Goal: Task Accomplishment & Management: Manage account settings

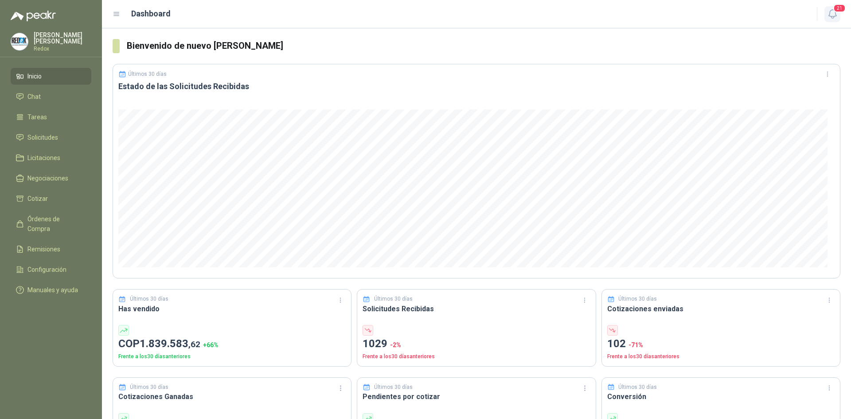
click at [836, 14] on icon "button" at bounding box center [832, 13] width 11 height 11
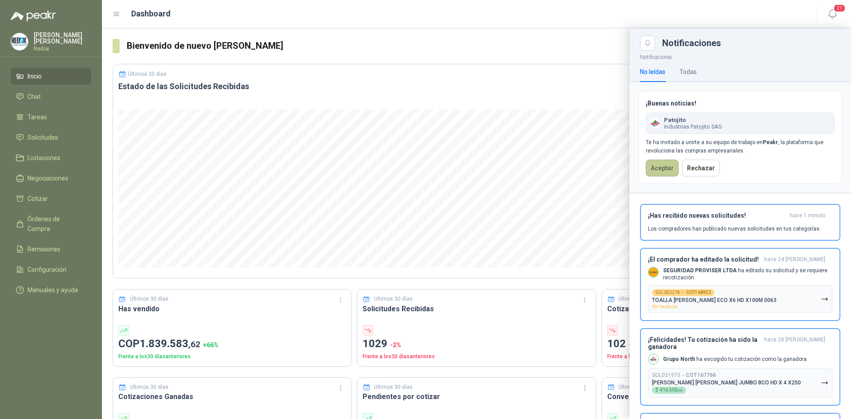
click at [662, 165] on button "Aceptar" at bounding box center [662, 168] width 33 height 17
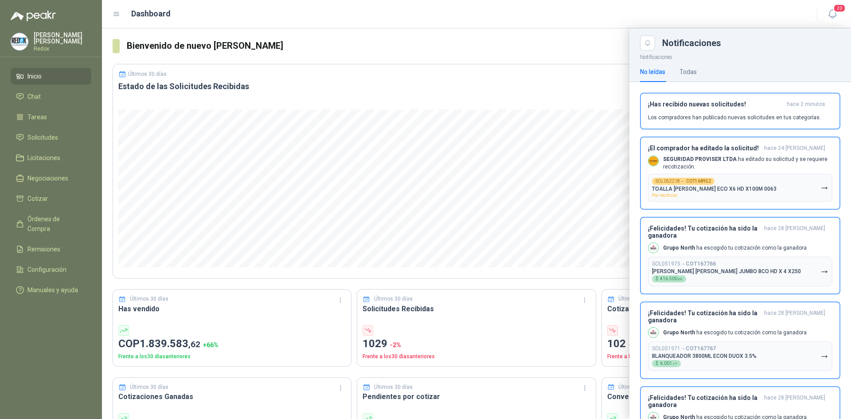
click at [415, 59] on div at bounding box center [476, 223] width 749 height 391
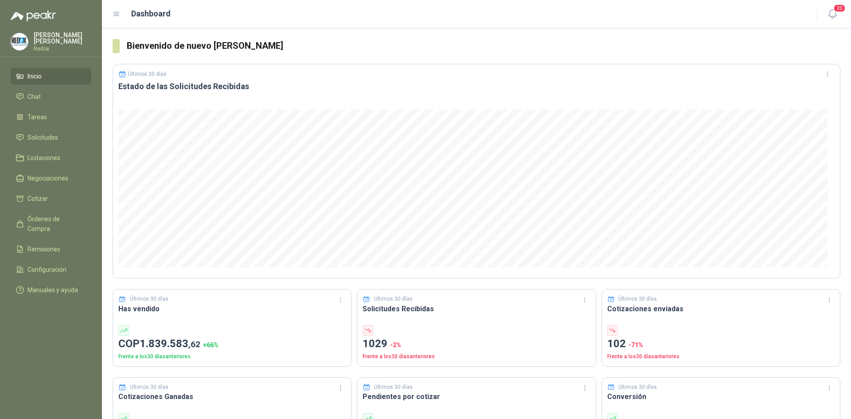
click at [35, 38] on p "Luis Martinez" at bounding box center [63, 38] width 58 height 12
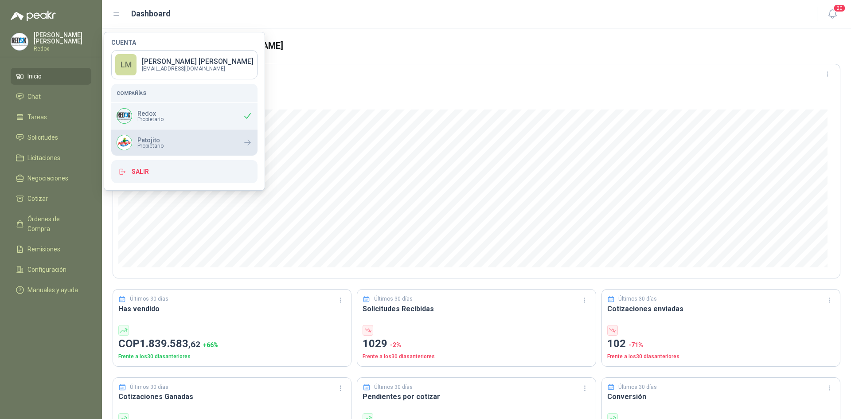
click at [153, 145] on span "Propietario" at bounding box center [150, 145] width 26 height 5
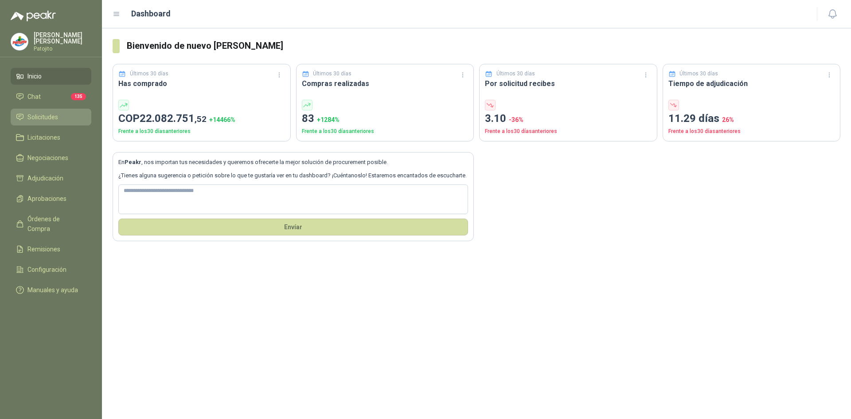
click at [49, 113] on span "Solicitudes" at bounding box center [42, 117] width 31 height 10
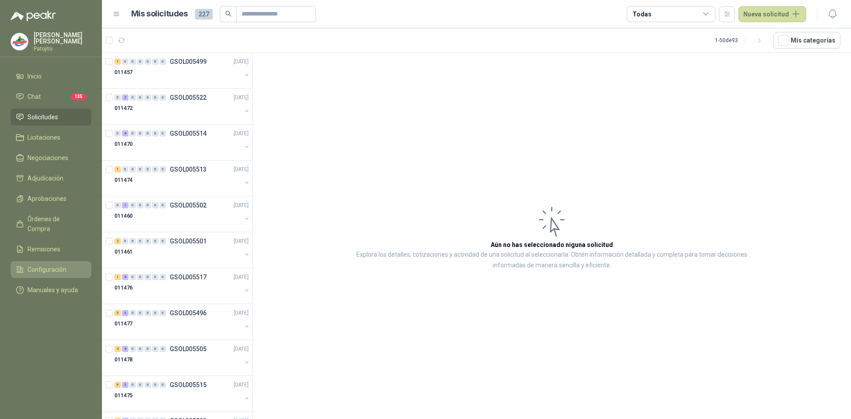
click at [42, 265] on span "Configuración" at bounding box center [46, 270] width 39 height 10
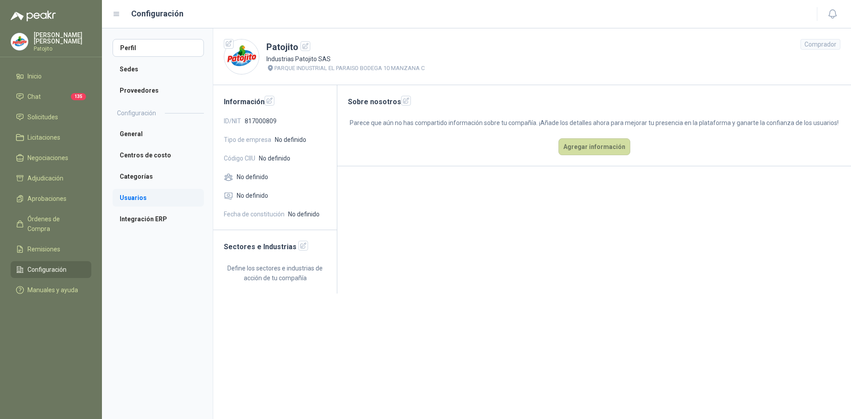
click at [137, 200] on li "Usuarios" at bounding box center [158, 198] width 91 height 18
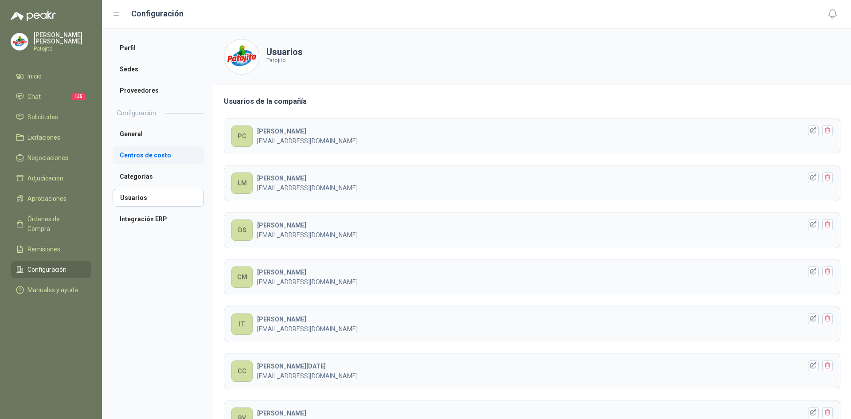
click at [143, 151] on li "Centros de costo" at bounding box center [158, 155] width 91 height 18
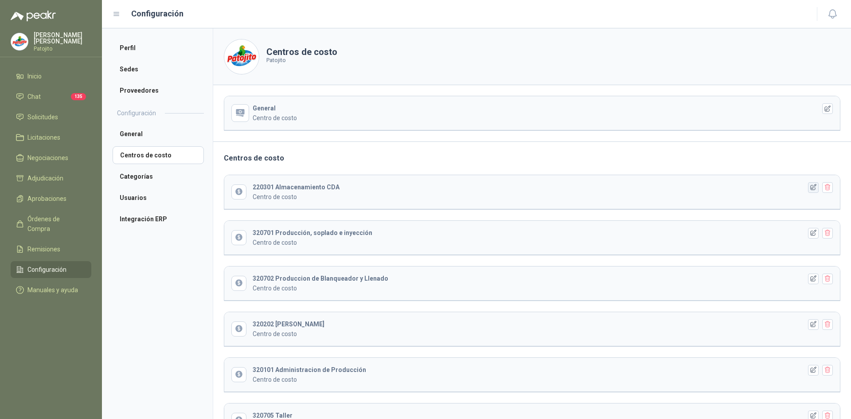
click at [810, 188] on icon "button" at bounding box center [814, 188] width 8 height 8
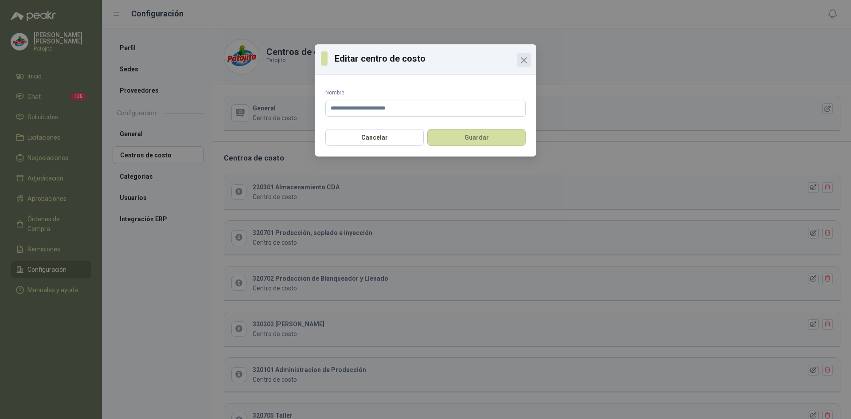
click at [525, 63] on icon "Close" at bounding box center [524, 60] width 11 height 11
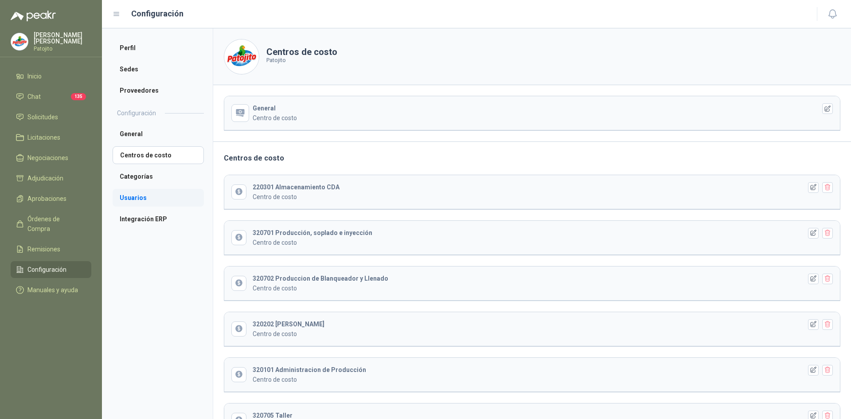
click at [138, 203] on li "Usuarios" at bounding box center [158, 198] width 91 height 18
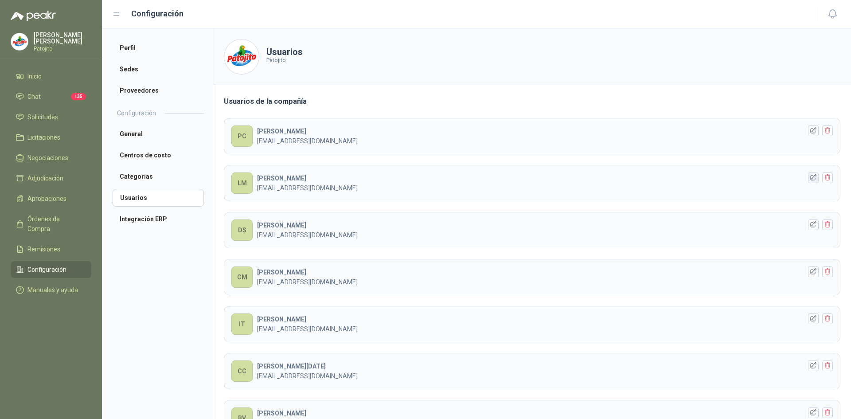
click at [811, 177] on icon "button" at bounding box center [814, 178] width 6 height 6
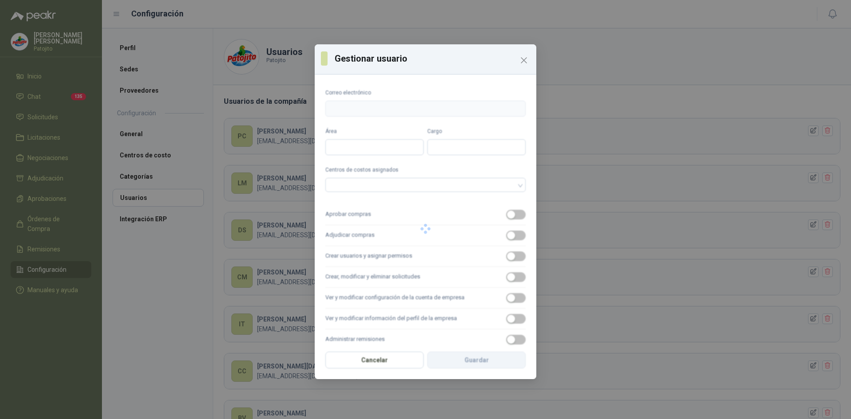
type input "**********"
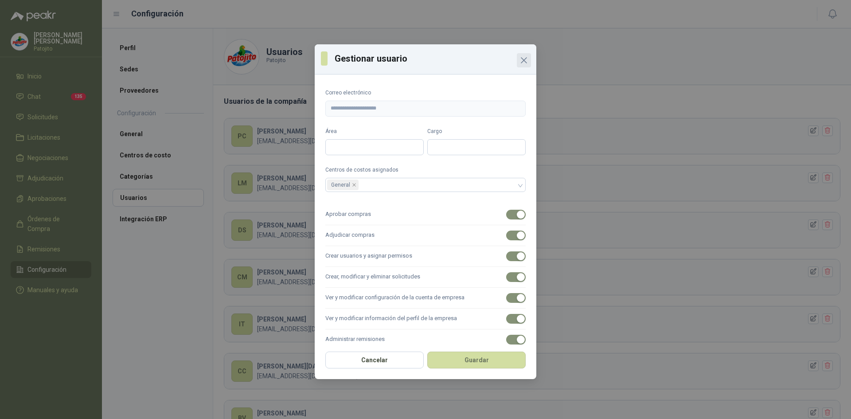
click at [525, 62] on icon "Close" at bounding box center [524, 60] width 11 height 11
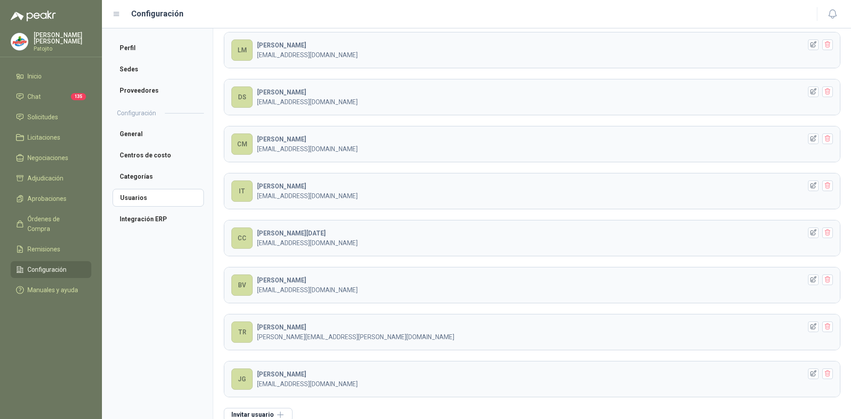
scroll to position [146, 0]
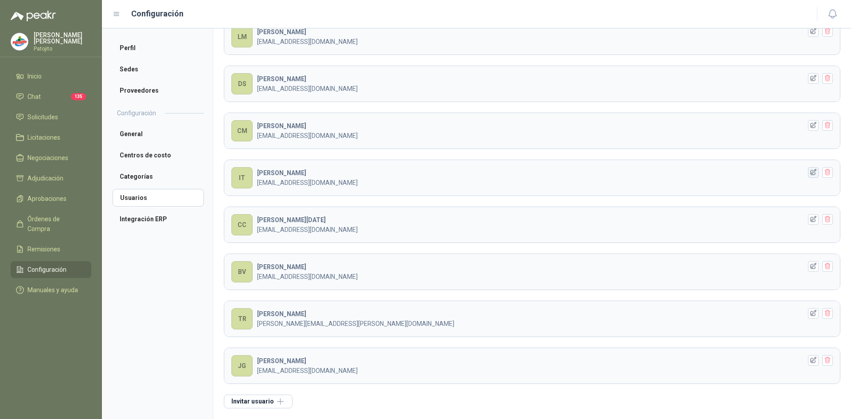
click at [810, 172] on icon "button" at bounding box center [814, 173] width 8 height 8
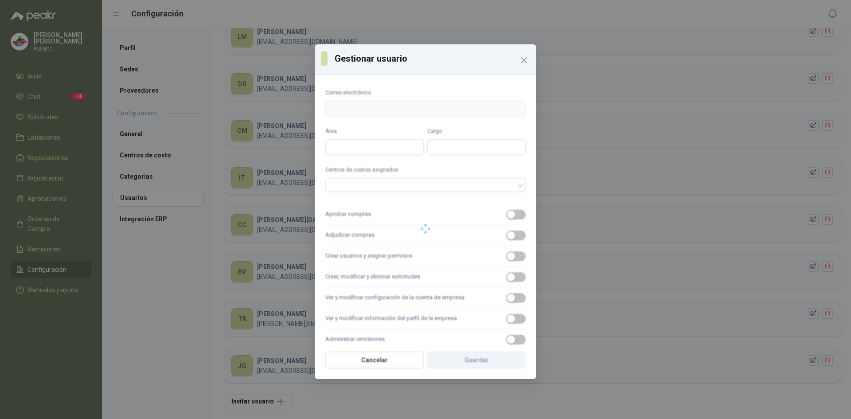
type input "**********"
type input "*******"
type input "**********"
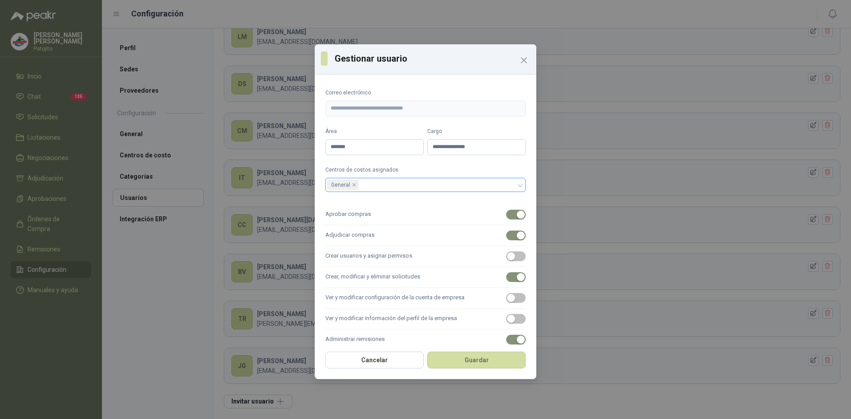
click at [514, 189] on div "General" at bounding box center [425, 185] width 200 height 14
click at [527, 62] on icon "Close" at bounding box center [524, 60] width 11 height 11
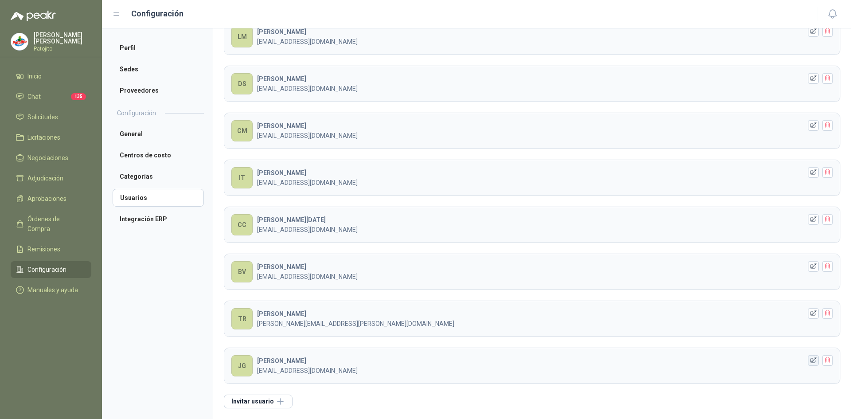
click at [811, 359] on icon "button" at bounding box center [814, 360] width 6 height 6
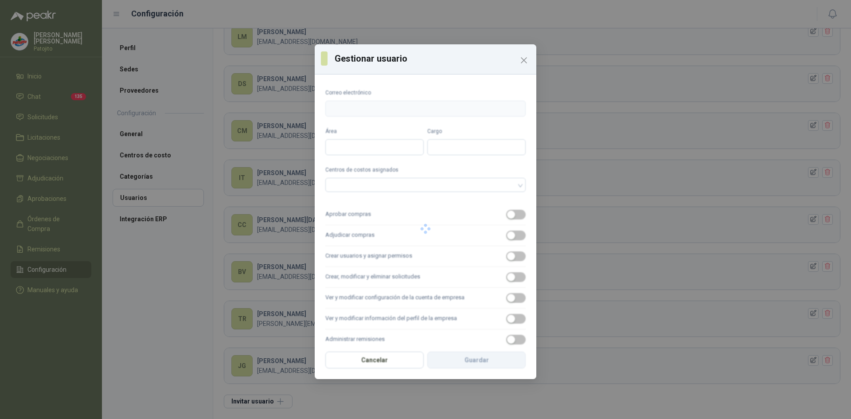
type input "**********"
type input "*****"
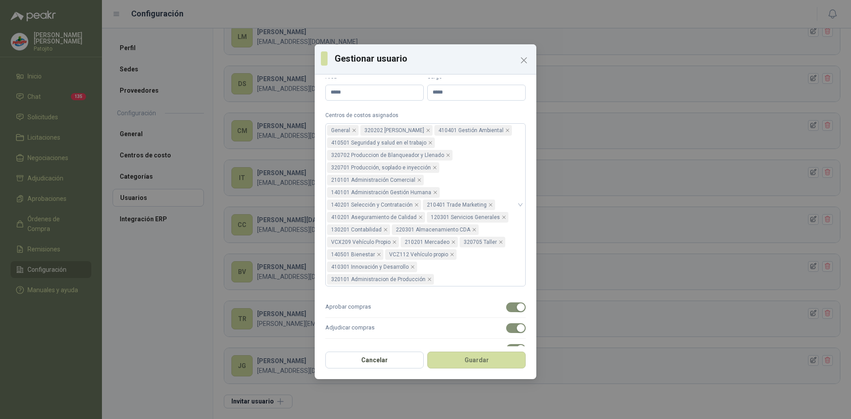
scroll to position [32, 0]
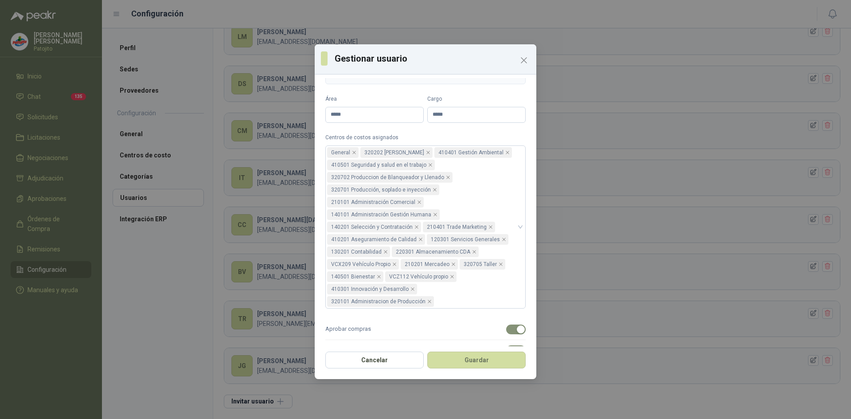
click at [528, 69] on div "Gestionar usuario" at bounding box center [426, 59] width 222 height 30
click at [523, 61] on icon "Close" at bounding box center [523, 60] width 5 height 5
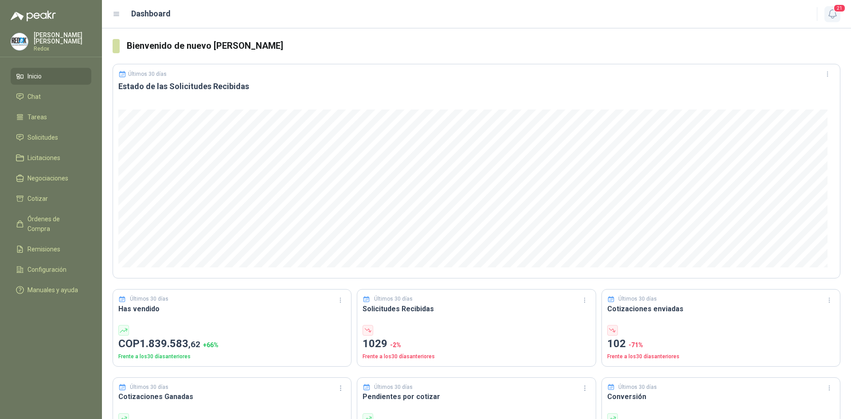
click at [833, 13] on icon "button" at bounding box center [832, 13] width 11 height 11
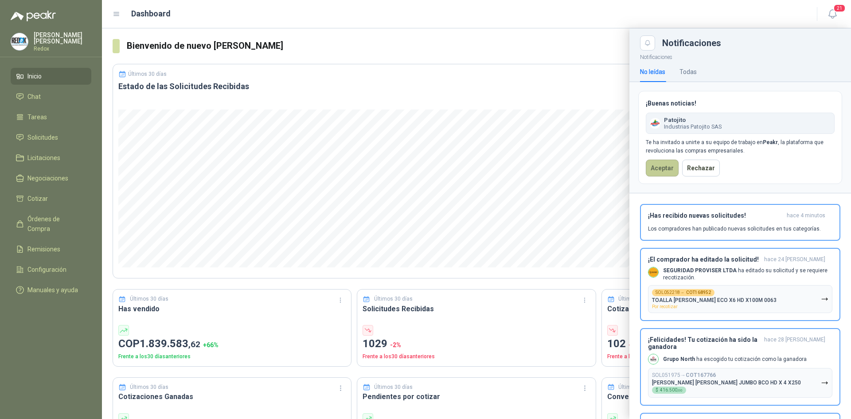
click at [662, 170] on button "Aceptar" at bounding box center [662, 168] width 33 height 17
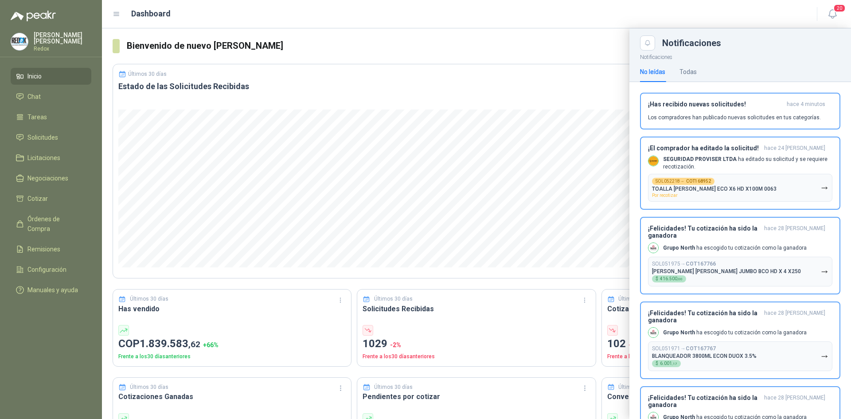
click at [37, 39] on p "Luis Martinez" at bounding box center [63, 38] width 58 height 12
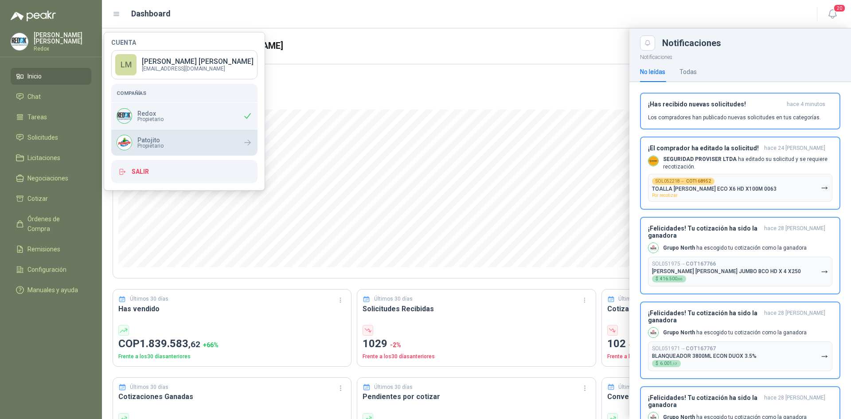
click at [158, 142] on p "Patojito" at bounding box center [150, 140] width 26 height 6
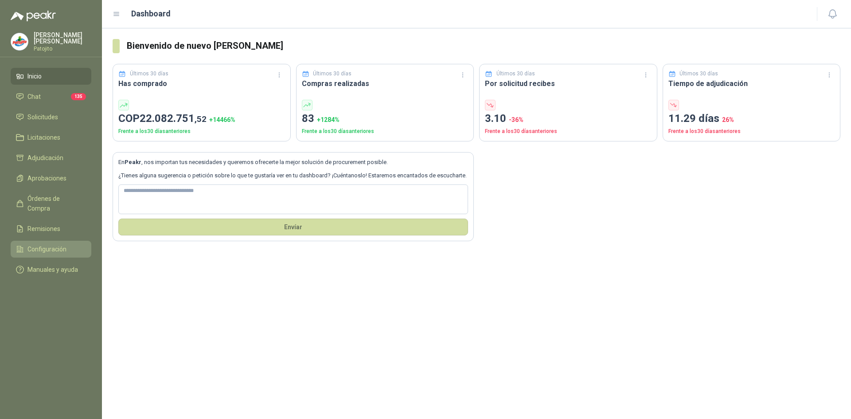
click at [35, 244] on span "Configuración" at bounding box center [46, 249] width 39 height 10
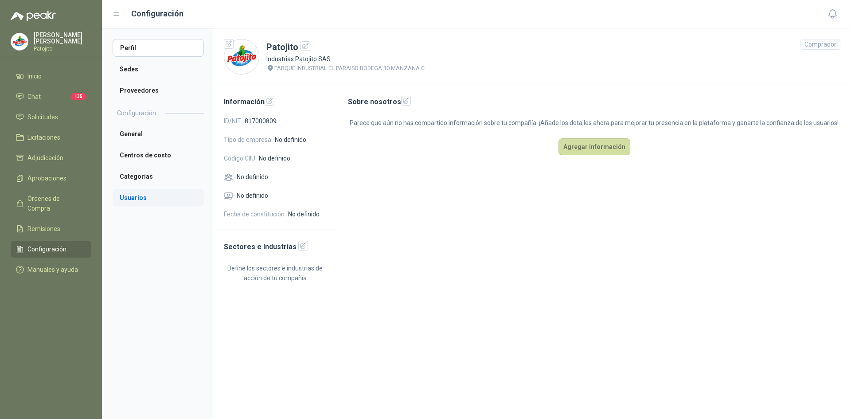
click at [153, 196] on li "Usuarios" at bounding box center [158, 198] width 91 height 18
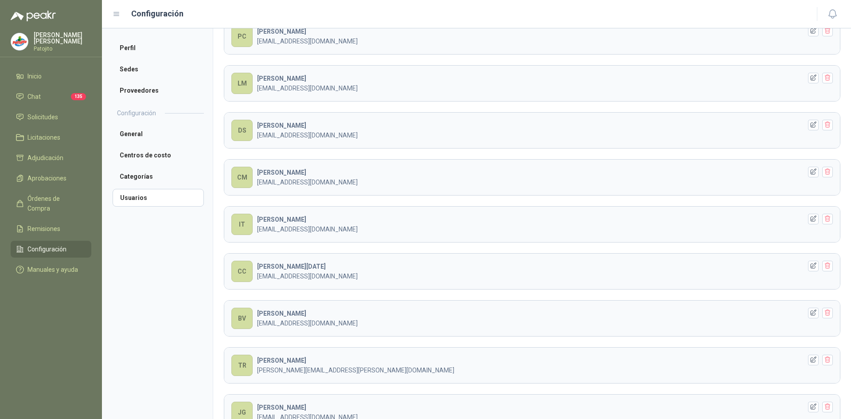
scroll to position [146, 0]
click at [810, 312] on icon "button" at bounding box center [814, 314] width 8 height 8
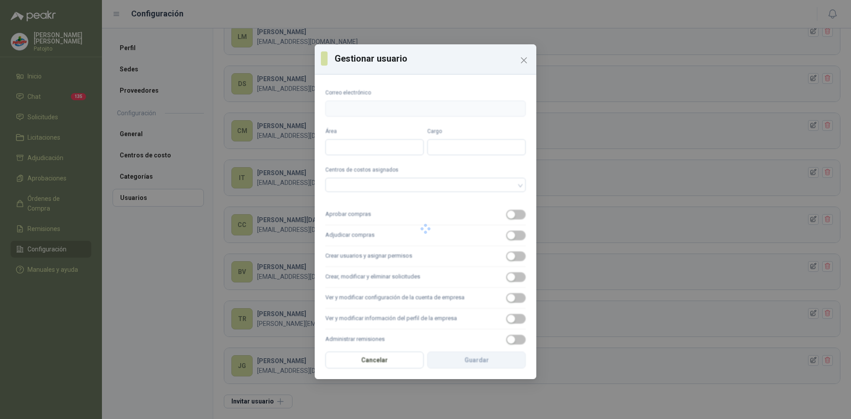
type input "**********"
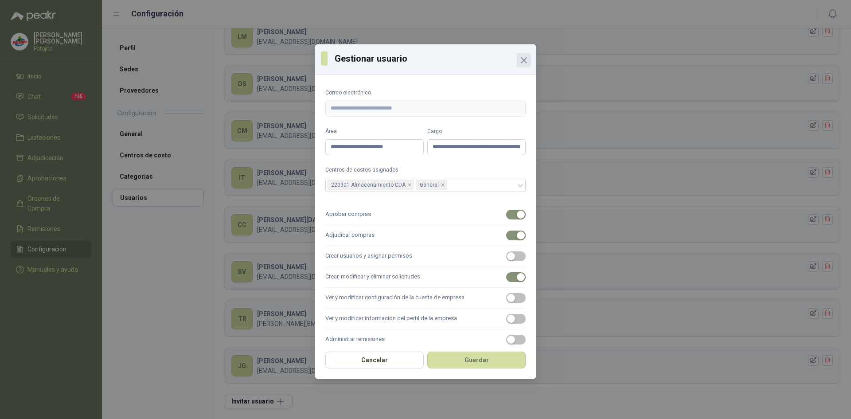
click at [525, 58] on icon "Close" at bounding box center [524, 60] width 11 height 11
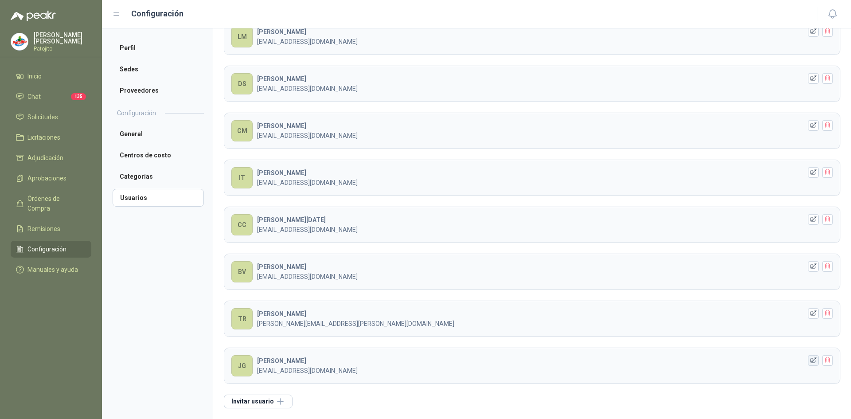
click at [810, 358] on icon "button" at bounding box center [814, 361] width 8 height 8
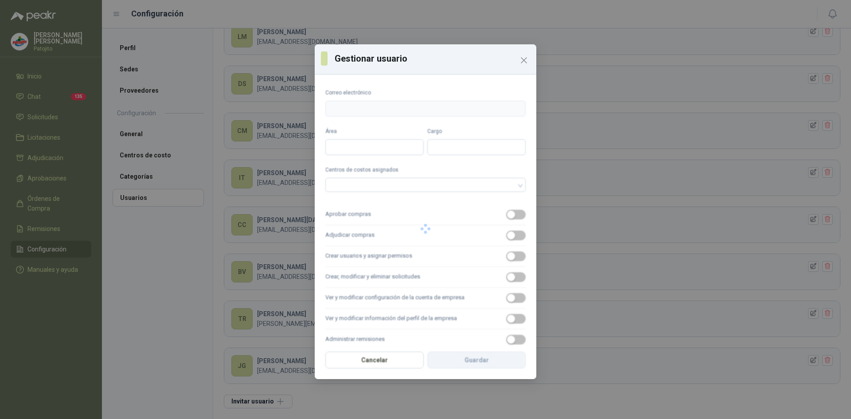
type input "**********"
type input "*****"
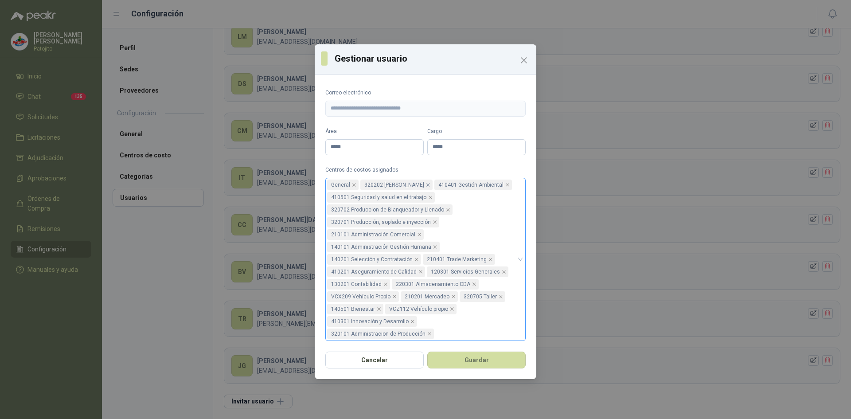
click at [431, 187] on icon "close" at bounding box center [428, 185] width 4 height 4
click at [432, 185] on icon "close" at bounding box center [434, 185] width 4 height 4
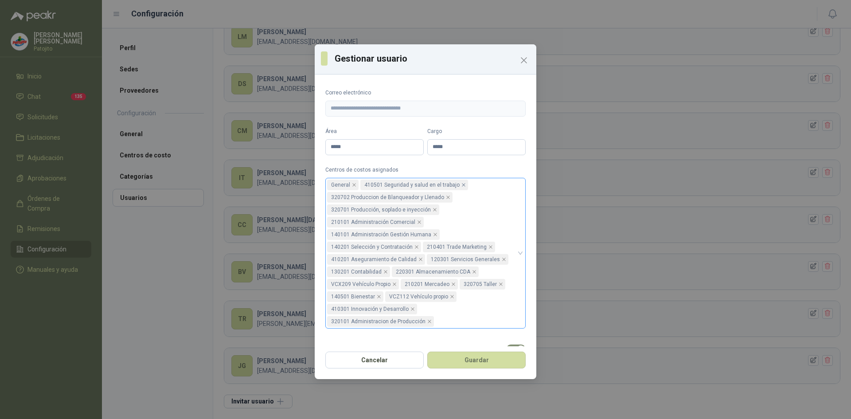
click at [462, 184] on icon "close" at bounding box center [464, 185] width 4 height 4
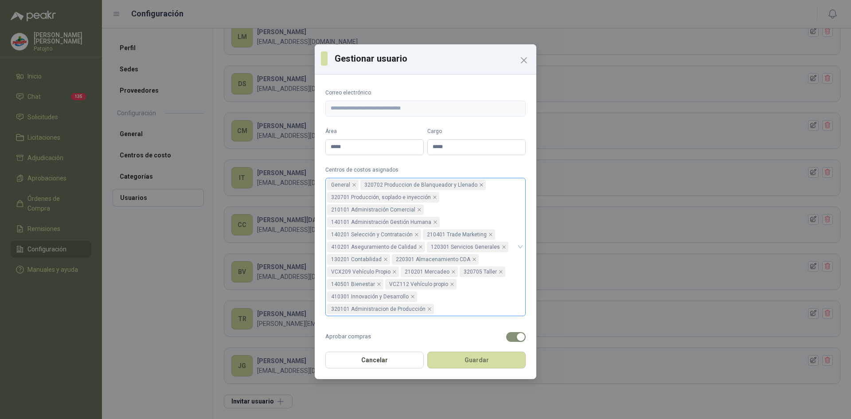
click at [479, 184] on icon "close" at bounding box center [481, 185] width 4 height 4
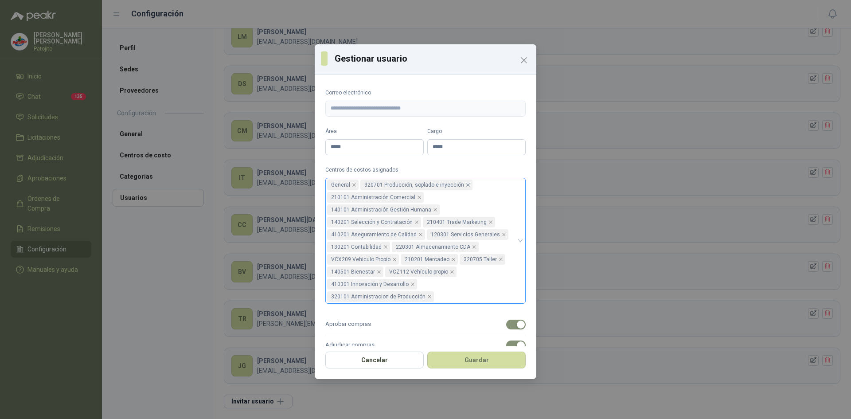
click at [467, 184] on icon "close" at bounding box center [469, 185] width 4 height 4
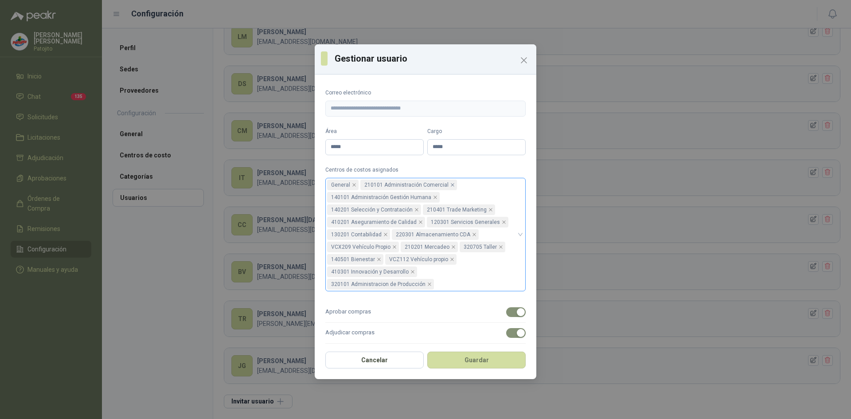
click at [451, 184] on icon "close" at bounding box center [453, 185] width 4 height 4
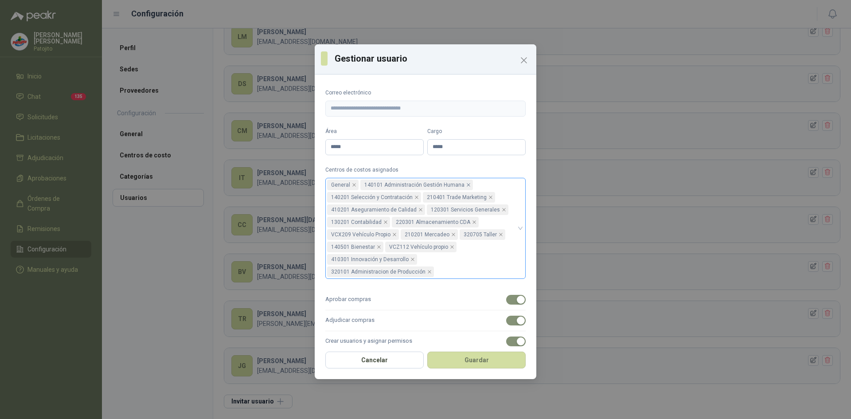
click at [467, 183] on icon "close" at bounding box center [469, 185] width 4 height 4
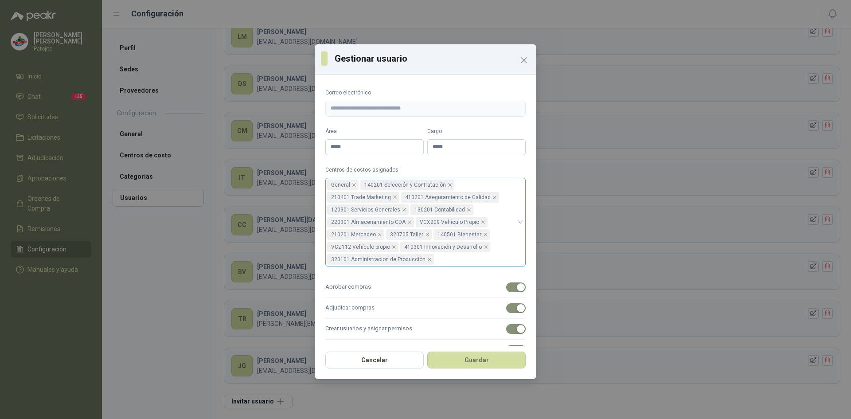
click at [448, 184] on icon "close" at bounding box center [450, 185] width 4 height 4
click at [426, 187] on icon "close" at bounding box center [428, 185] width 4 height 4
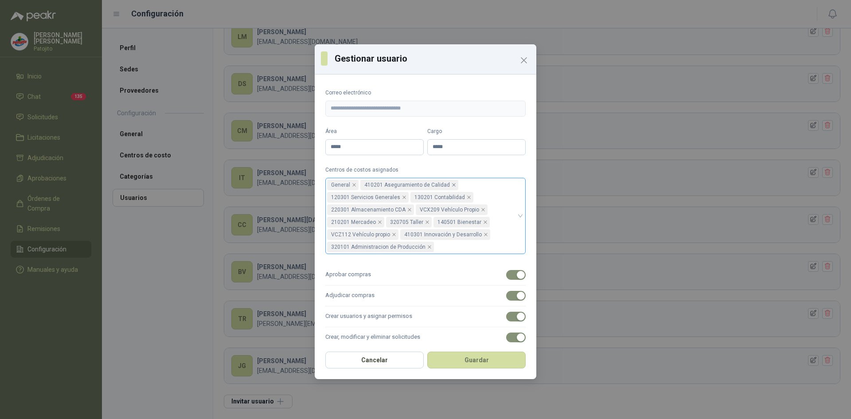
click at [452, 186] on icon "close" at bounding box center [454, 185] width 4 height 4
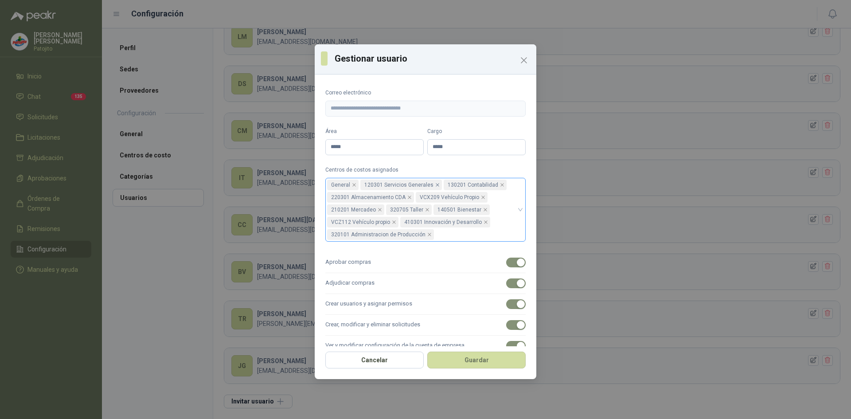
click at [435, 186] on icon "close" at bounding box center [437, 185] width 4 height 4
click at [417, 185] on icon "close" at bounding box center [419, 185] width 4 height 4
click at [441, 184] on icon "close" at bounding box center [443, 185] width 4 height 4
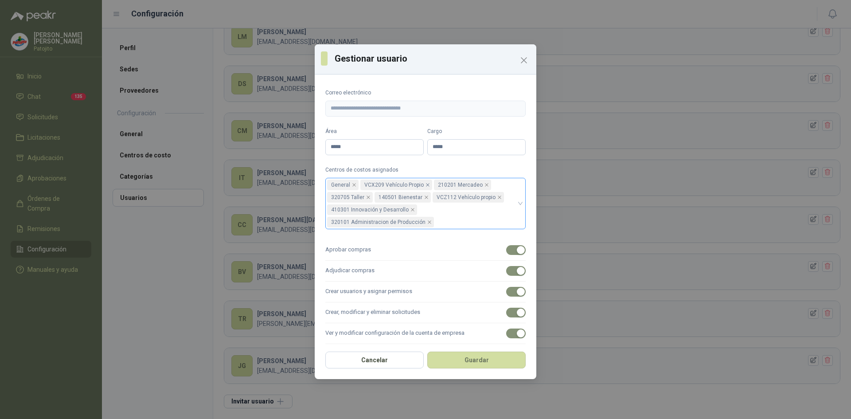
click at [426, 184] on icon "close" at bounding box center [428, 185] width 4 height 4
click at [412, 186] on icon "close" at bounding box center [414, 185] width 4 height 4
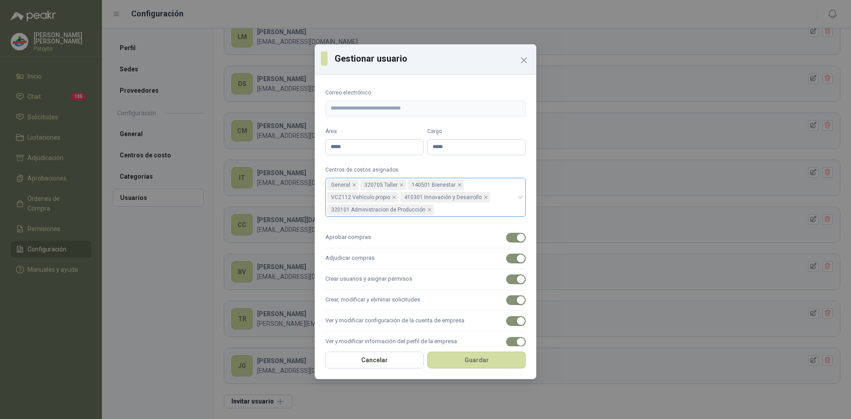
click at [458, 184] on icon "close" at bounding box center [460, 185] width 4 height 4
click at [400, 184] on icon "close" at bounding box center [402, 185] width 4 height 4
click at [426, 186] on icon "close" at bounding box center [427, 185] width 4 height 4
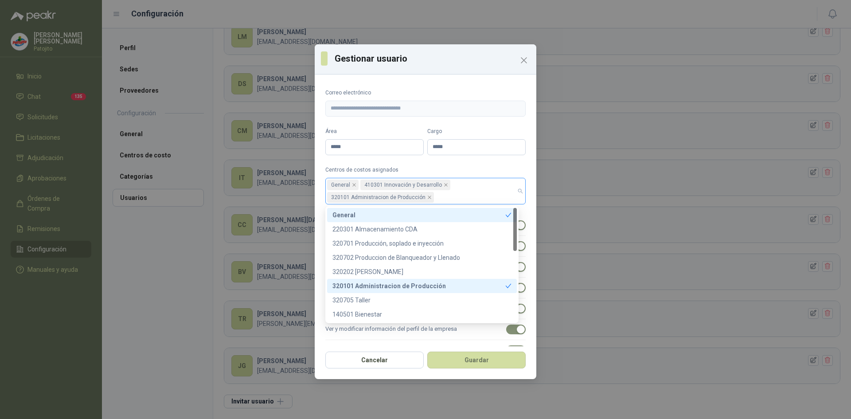
click at [447, 186] on div "410301 Innovación y Desarrollo" at bounding box center [407, 185] width 92 height 12
click at [444, 185] on icon "close" at bounding box center [446, 185] width 4 height 4
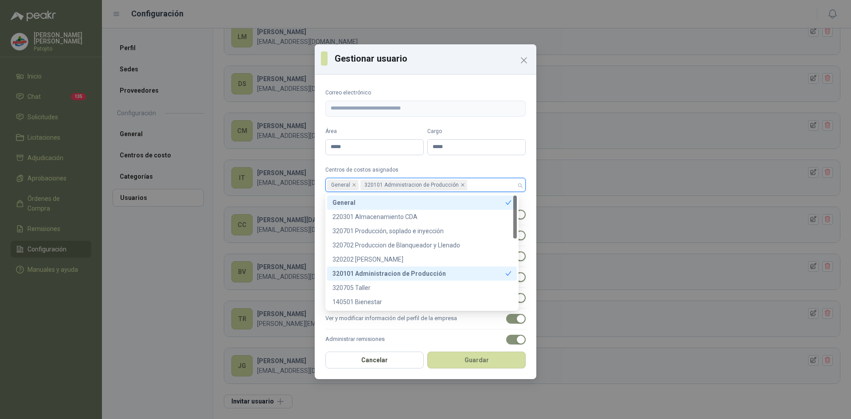
click at [461, 184] on icon "close" at bounding box center [463, 185] width 4 height 4
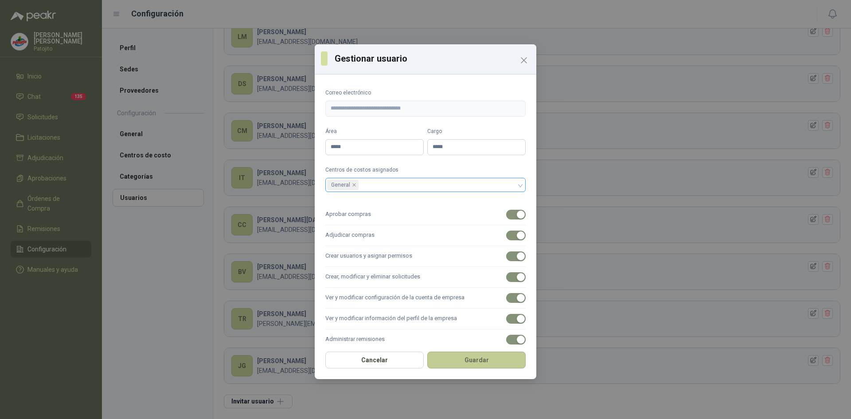
click at [478, 361] on button "Guardar" at bounding box center [476, 360] width 98 height 17
